Goal: Find contact information: Find contact information

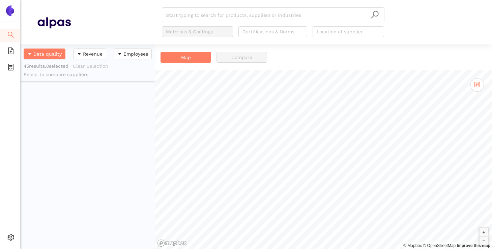
scroll to position [205, 135]
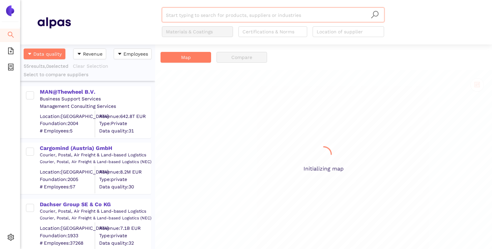
scroll to position [205, 135]
click at [316, 16] on input "search" at bounding box center [273, 15] width 214 height 15
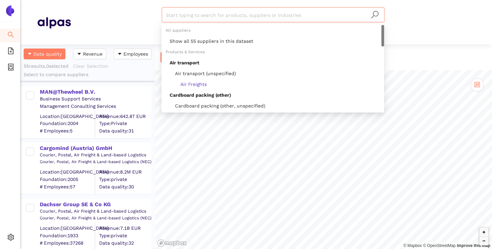
paste input "Pharmaserv GmbH"
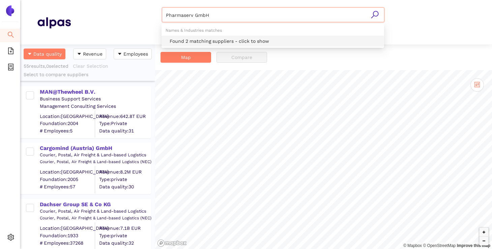
type input "Pharmaserv GmbH"
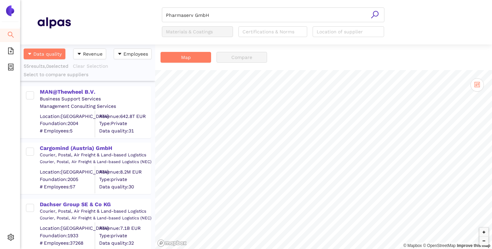
click at [374, 15] on icon "search" at bounding box center [375, 14] width 8 height 8
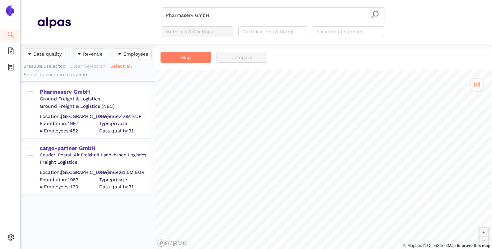
click at [67, 91] on div "Pharmaserv GmbH" at bounding box center [95, 91] width 111 height 7
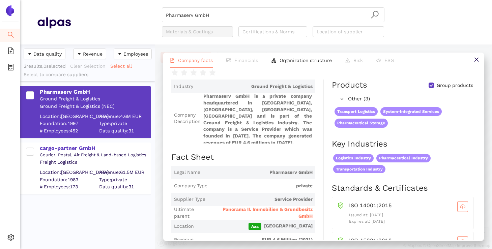
scroll to position [22, 0]
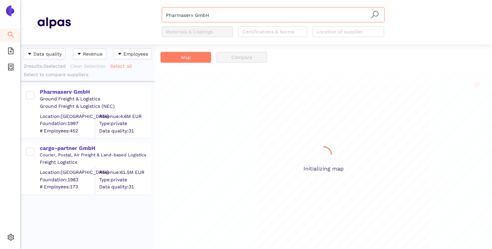
scroll to position [205, 135]
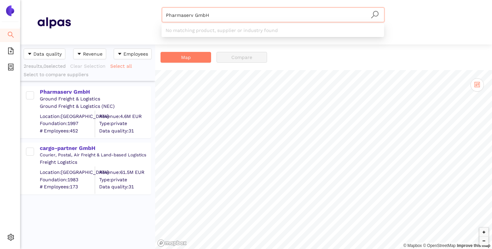
drag, startPoint x: 225, startPoint y: 16, endPoint x: 144, endPoint y: 16, distance: 81.6
click at [144, 16] on div "Pharmaserv GmbH Materials & Coatings Certifications & Norms Location of supplier" at bounding box center [273, 22] width 404 height 30
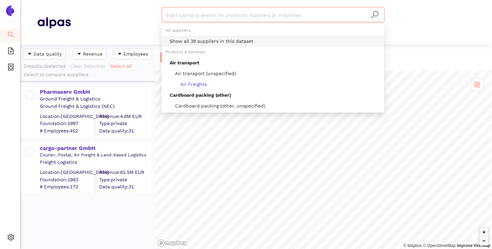
click at [191, 40] on div "Show all 39 suppliers in this dataset" at bounding box center [275, 40] width 210 height 7
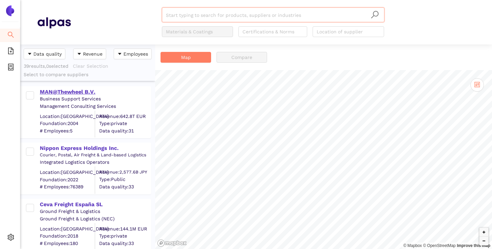
click at [92, 92] on div "MAN@Thewheel B.V." at bounding box center [95, 91] width 111 height 7
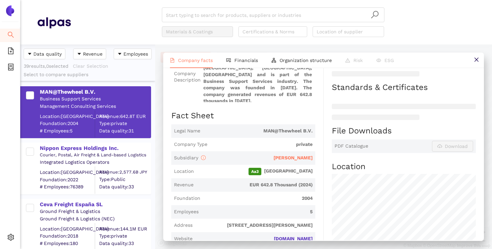
scroll to position [83, 0]
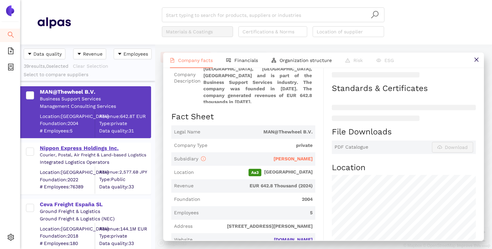
click at [100, 147] on div "Nippon Express Holdings Inc." at bounding box center [95, 148] width 111 height 7
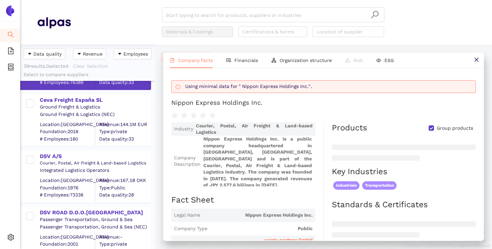
scroll to position [105, 0]
click at [50, 157] on div "DSV A/S" at bounding box center [95, 155] width 111 height 7
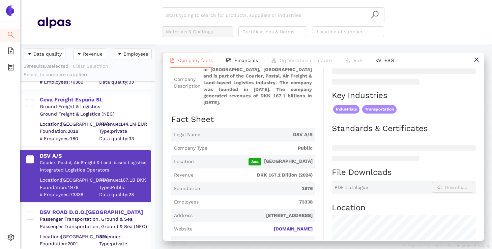
scroll to position [77, 0]
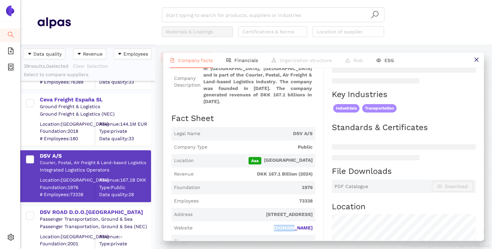
drag, startPoint x: 291, startPoint y: 221, endPoint x: 318, endPoint y: 222, distance: 27.3
copy link "[DOMAIN_NAME]"
